Goal: Information Seeking & Learning: Find specific fact

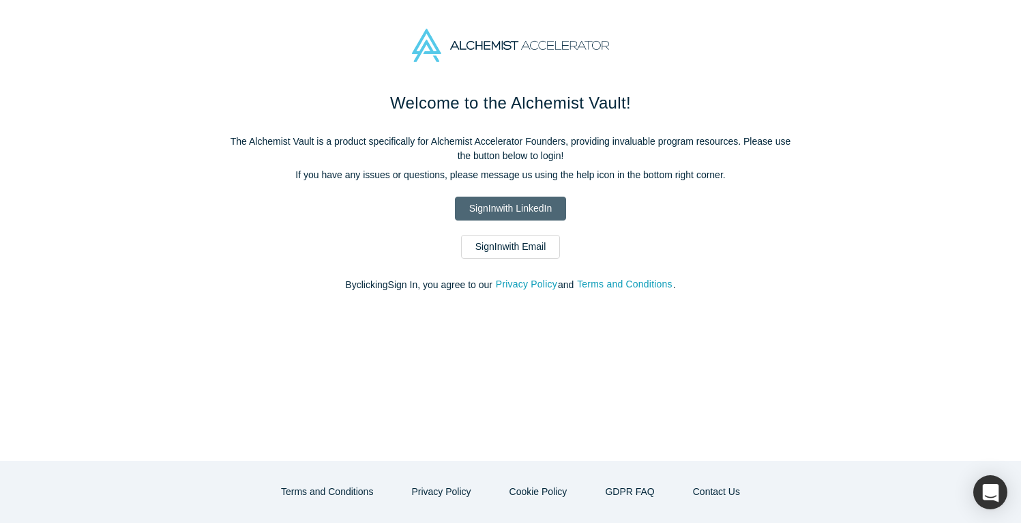
drag, startPoint x: 0, startPoint y: 0, endPoint x: 499, endPoint y: 205, distance: 539.9
click at [499, 205] on link "Sign In with LinkedIn" at bounding box center [510, 208] width 111 height 24
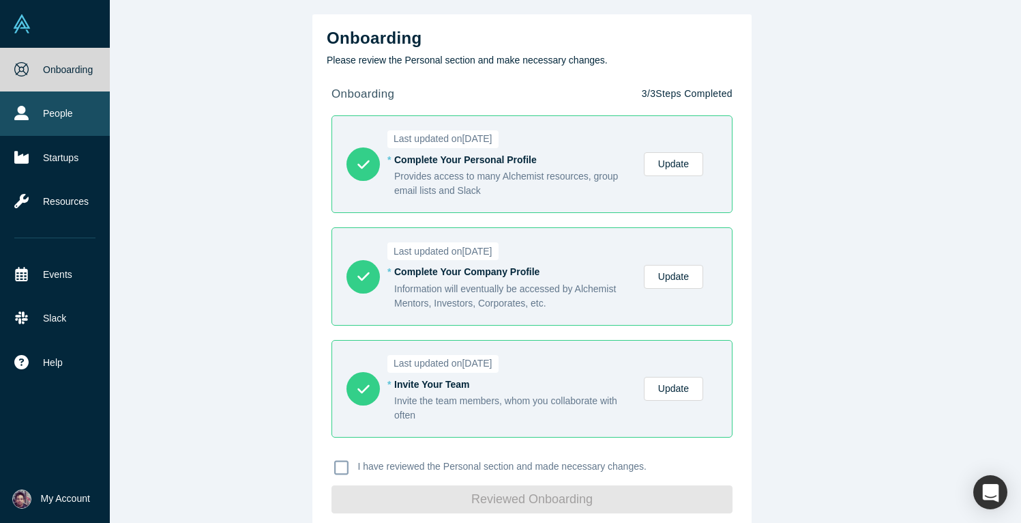
click at [76, 115] on link "People" at bounding box center [55, 113] width 110 height 44
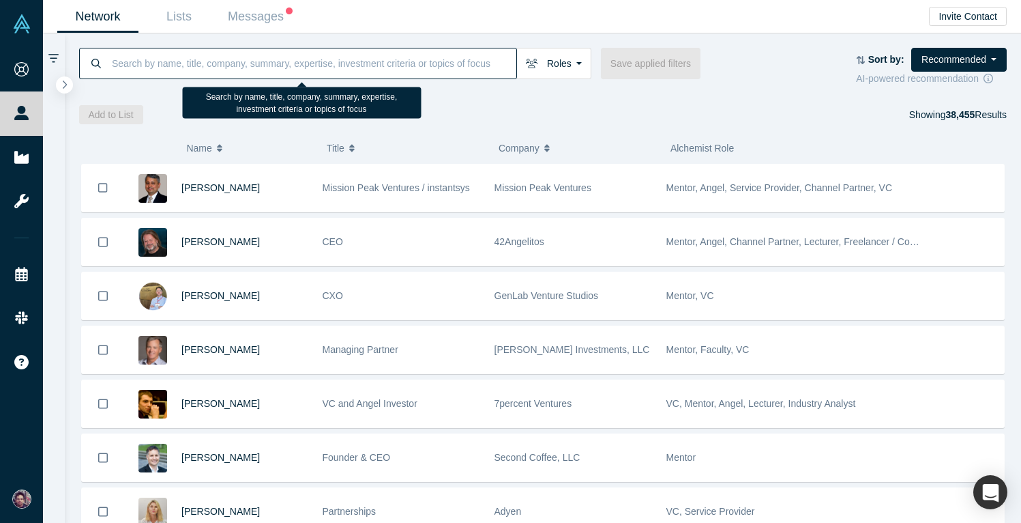
click at [194, 65] on input at bounding box center [314, 63] width 406 height 32
paste input "[PERSON_NAME]"
type input "[PERSON_NAME]"
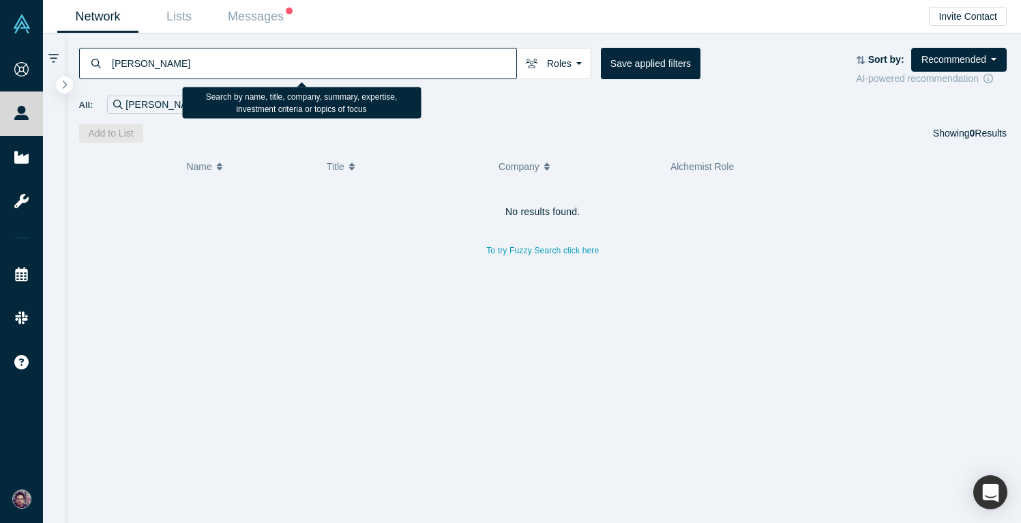
drag, startPoint x: 231, startPoint y: 66, endPoint x: 111, endPoint y: 63, distance: 120.1
click at [111, 63] on input "[PERSON_NAME]" at bounding box center [314, 63] width 406 height 32
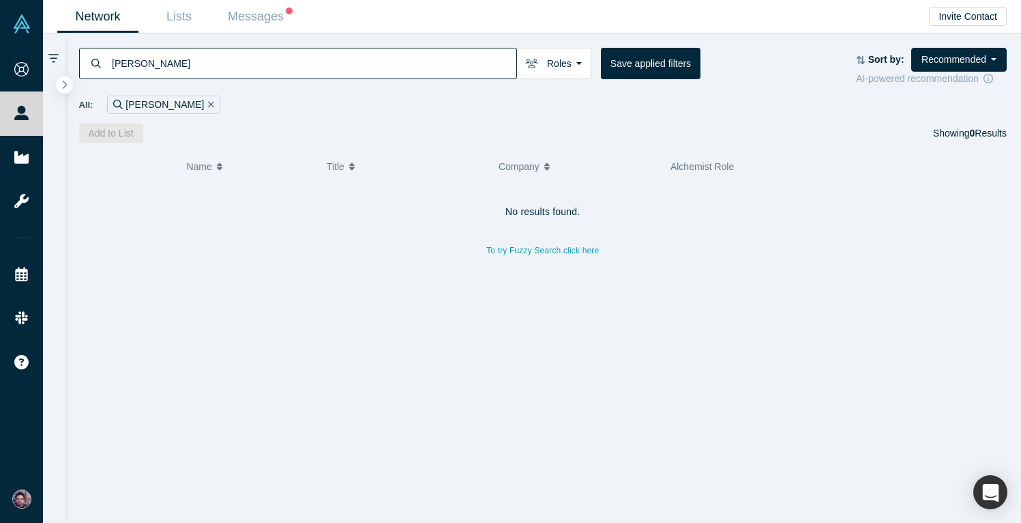
click at [209, 65] on input "[PERSON_NAME]" at bounding box center [314, 63] width 406 height 32
